Goal: Information Seeking & Learning: Learn about a topic

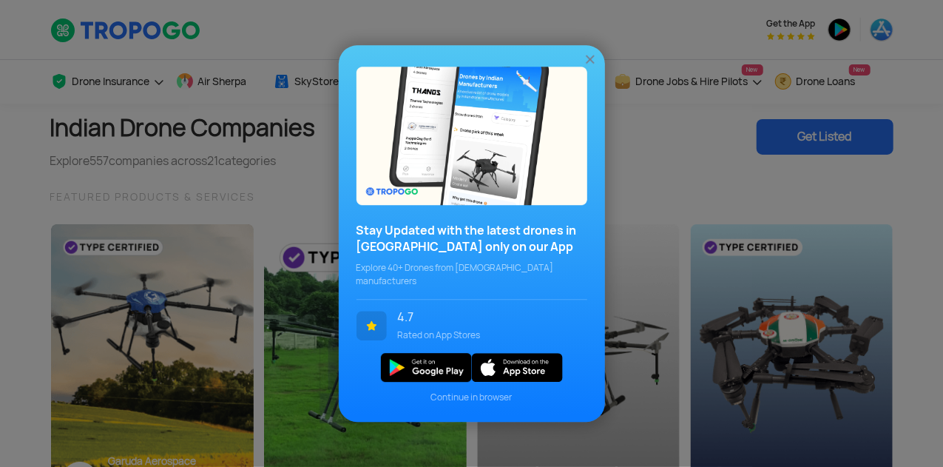
click at [592, 67] on img at bounding box center [590, 59] width 15 height 15
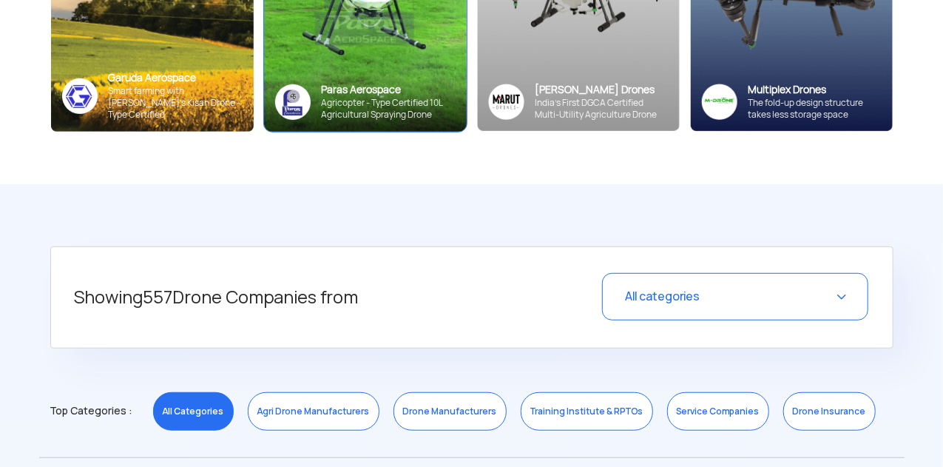
scroll to position [384, 0]
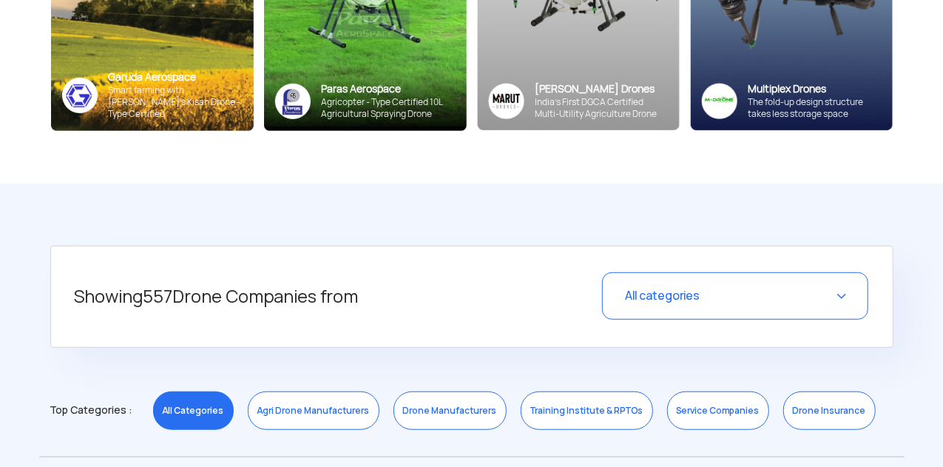
click at [660, 289] on span "All categories" at bounding box center [662, 296] width 75 height 16
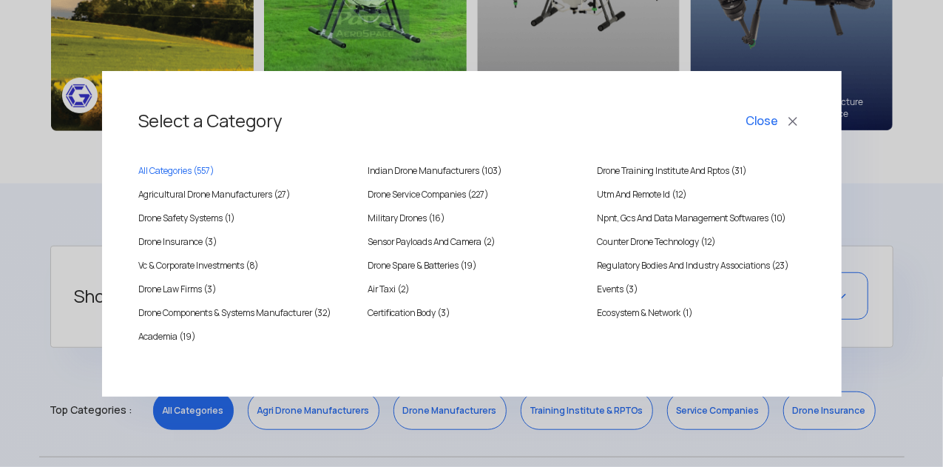
click at [785, 123] on button "Close" at bounding box center [773, 121] width 61 height 25
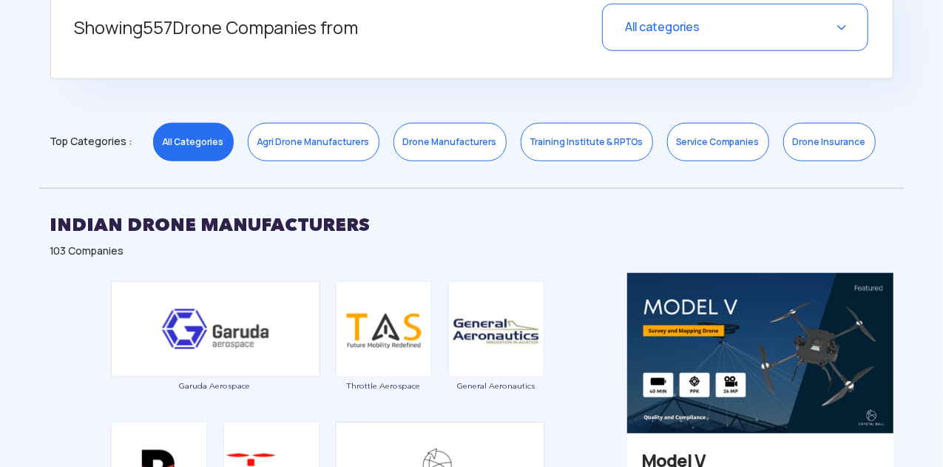
scroll to position [596, 0]
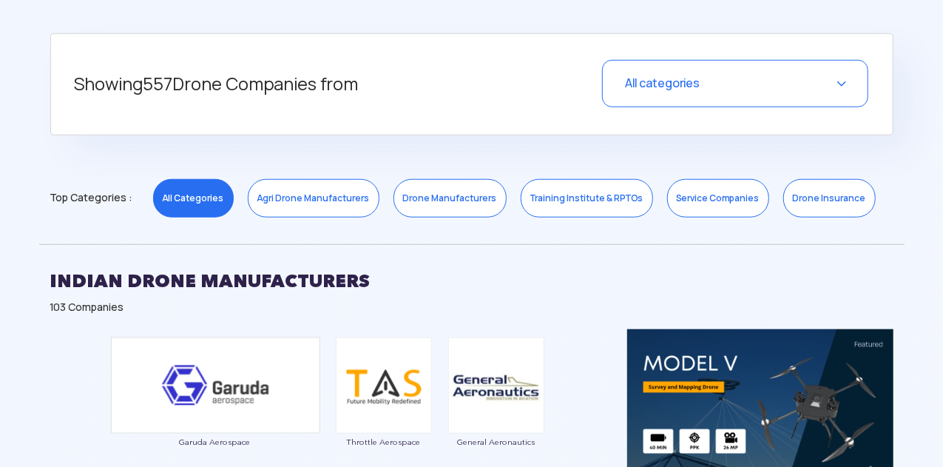
click at [444, 196] on link "Drone Manufacturers" at bounding box center [449, 198] width 113 height 38
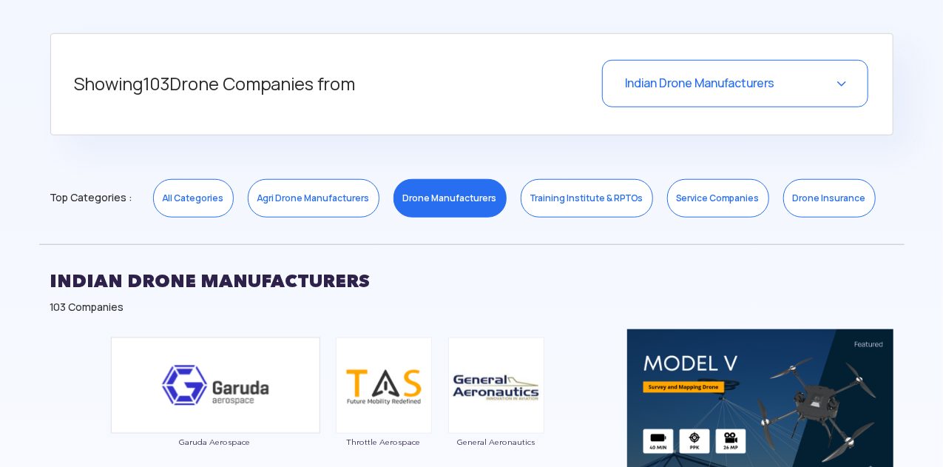
click at [631, 96] on div "Indian Drone Manufacturers" at bounding box center [735, 83] width 266 height 47
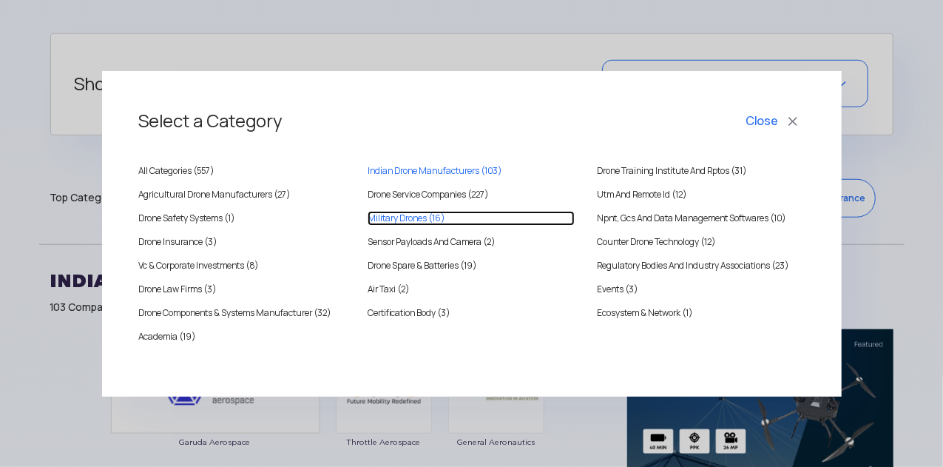
click at [419, 219] on Drones "Military Drones (16)" at bounding box center [471, 218] width 207 height 15
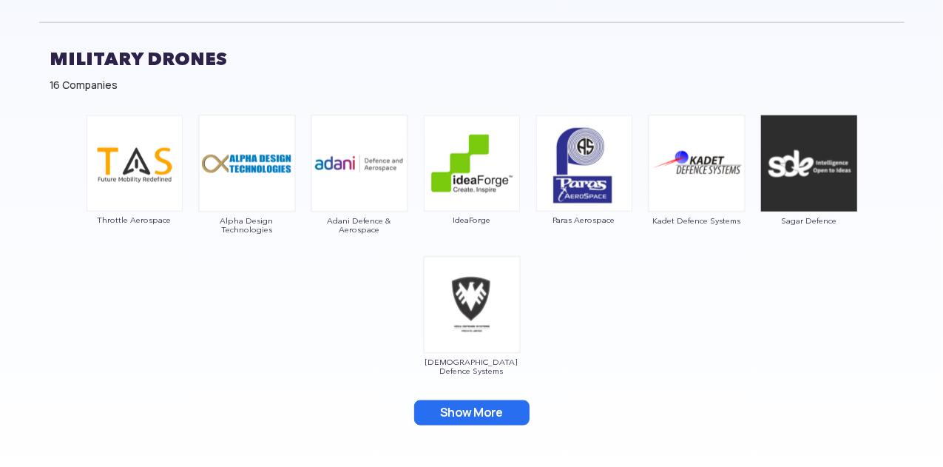
scroll to position [814, 0]
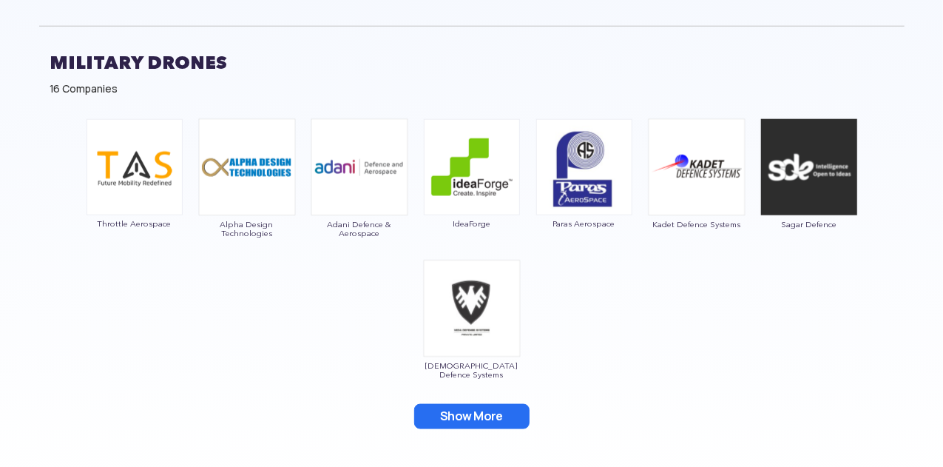
click at [495, 416] on button "Show More" at bounding box center [471, 416] width 115 height 25
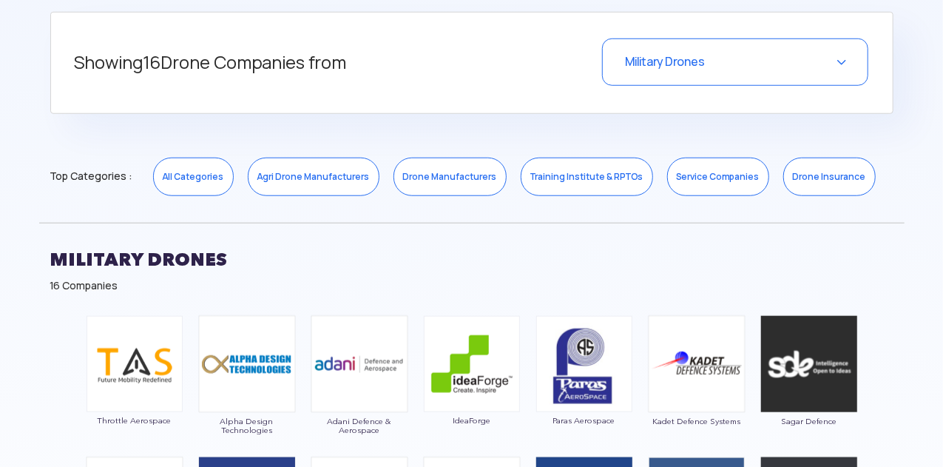
scroll to position [612, 0]
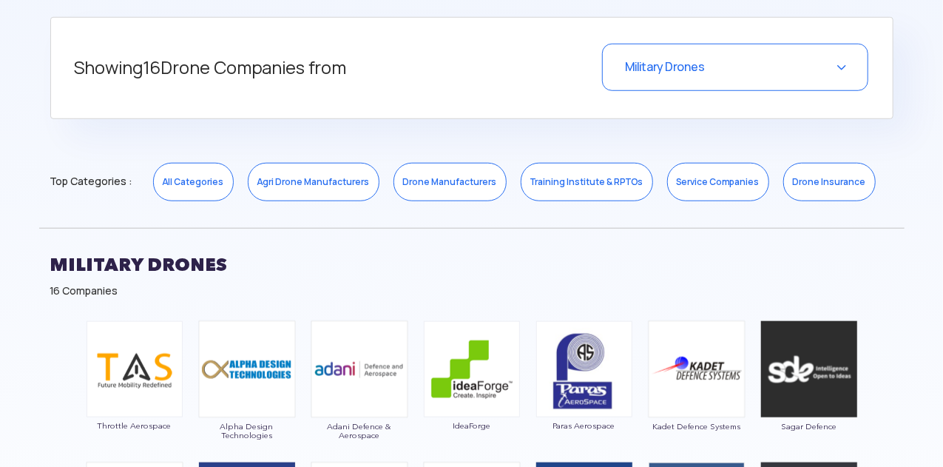
click at [657, 82] on div "Military Drones" at bounding box center [735, 67] width 266 height 47
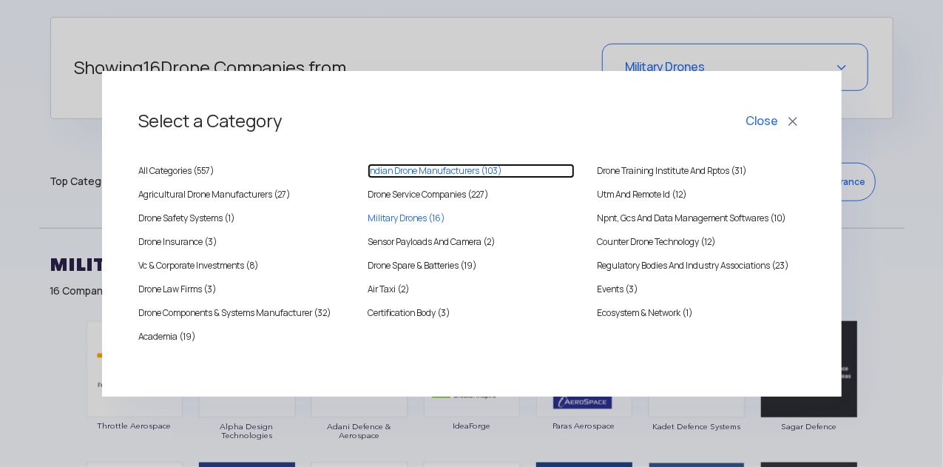
click at [396, 172] on MANUFACTURERS "Indian Drone Manufacturers (103)" at bounding box center [471, 170] width 207 height 15
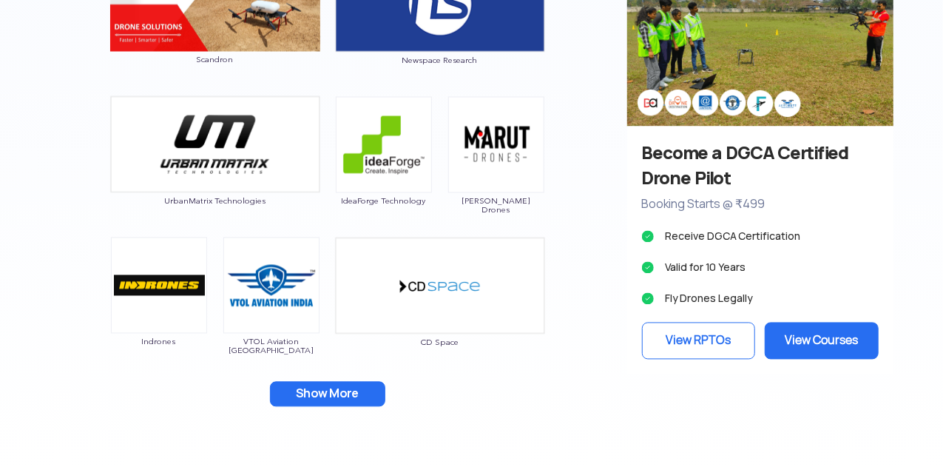
scroll to position [1401, 0]
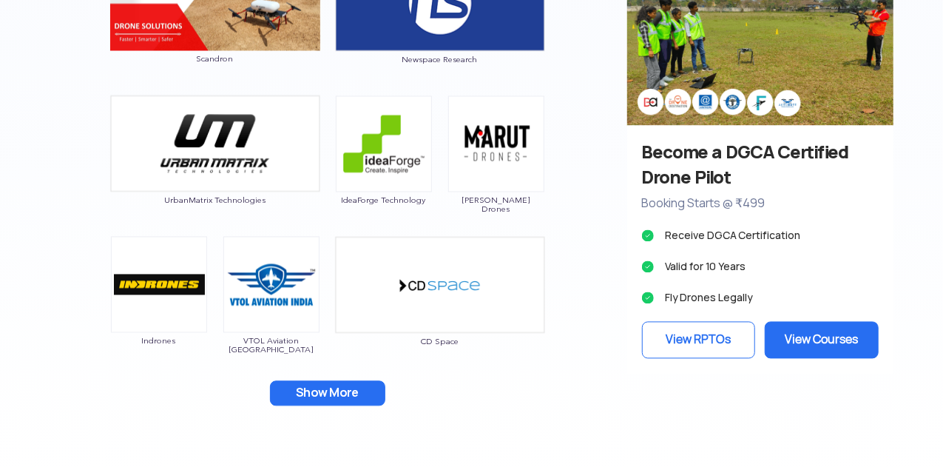
click at [331, 396] on button "Show More" at bounding box center [327, 393] width 115 height 25
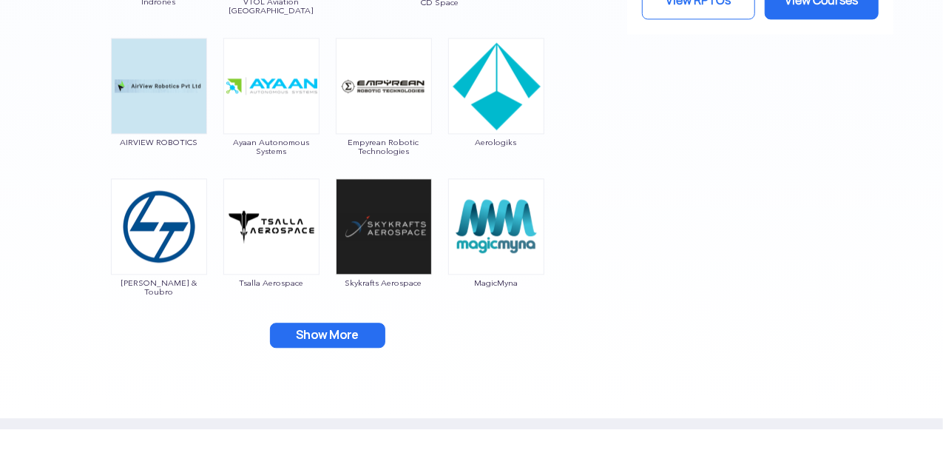
scroll to position [1741, 0]
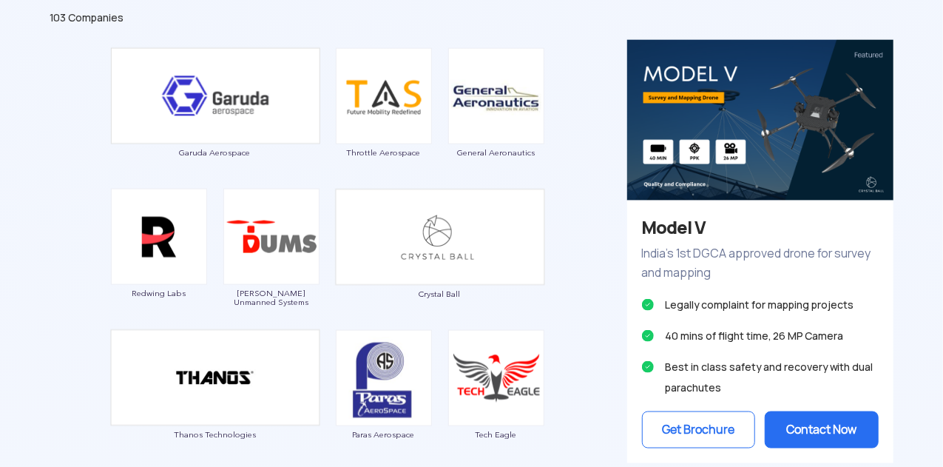
scroll to position [882, 0]
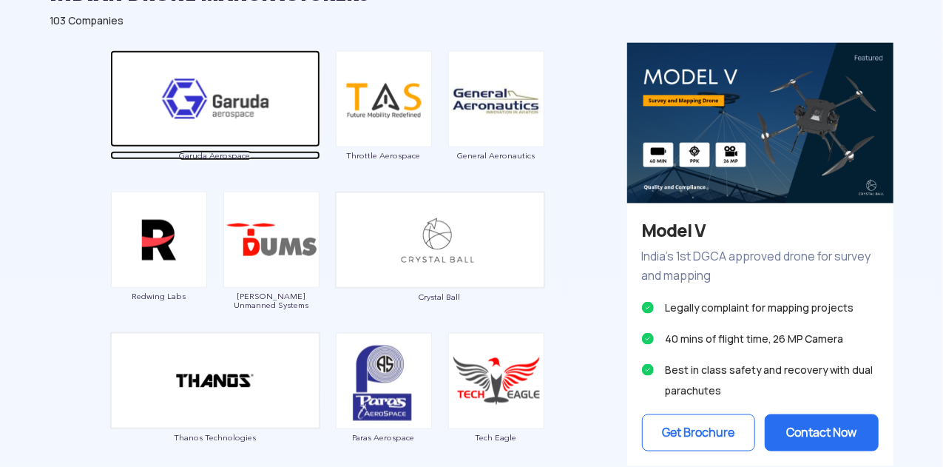
click at [299, 116] on img at bounding box center [215, 98] width 210 height 97
